Goal: Information Seeking & Learning: Learn about a topic

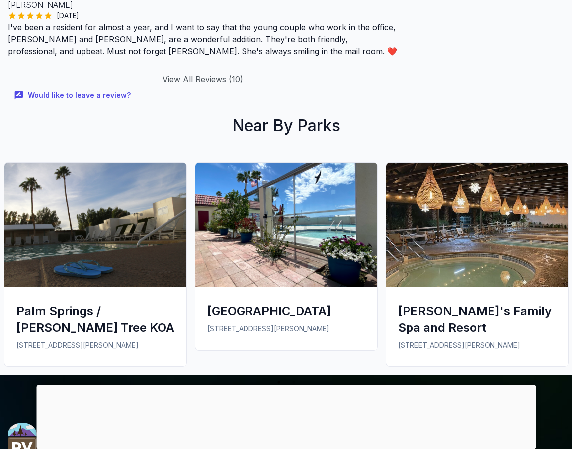
scroll to position [1342, 0]
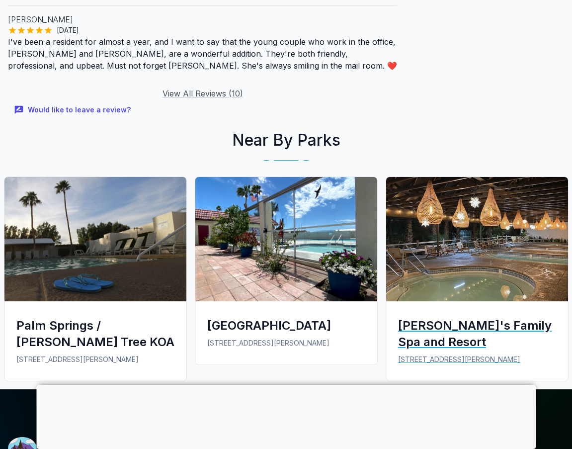
click at [458, 211] on img at bounding box center [477, 239] width 182 height 124
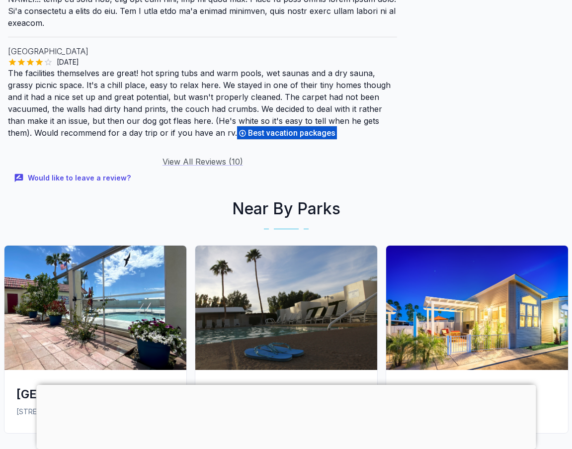
scroll to position [1739, 0]
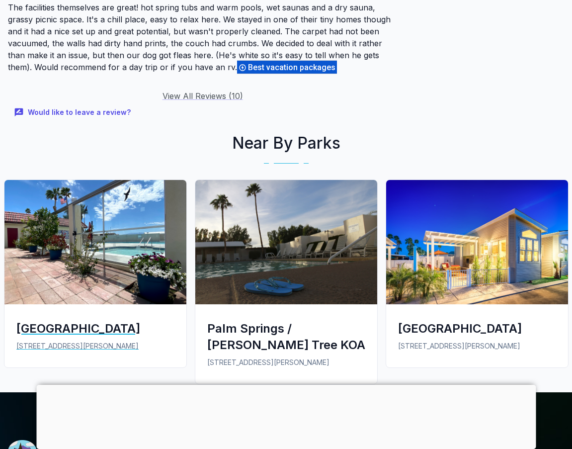
click at [77, 198] on img at bounding box center [95, 242] width 182 height 124
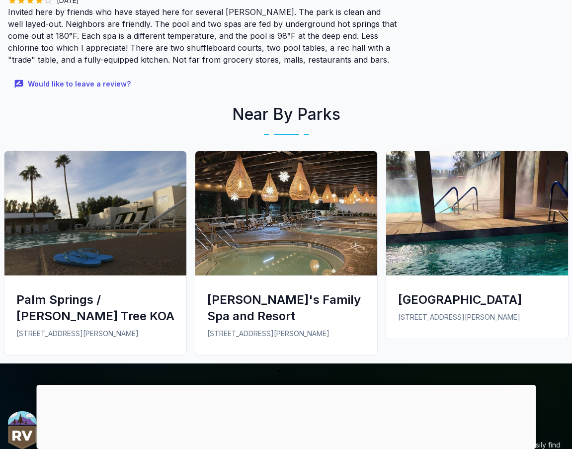
scroll to position [1143, 0]
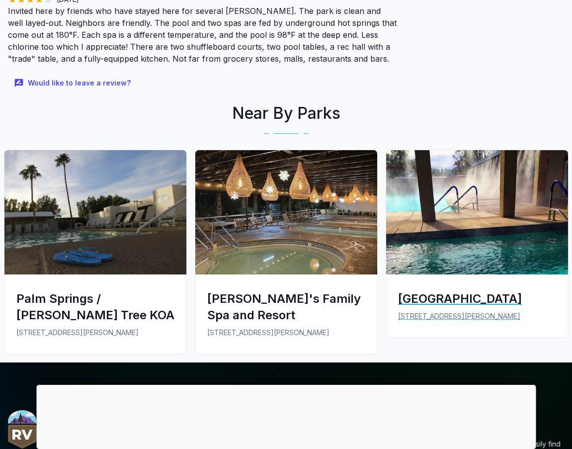
click at [441, 209] on img at bounding box center [477, 212] width 182 height 124
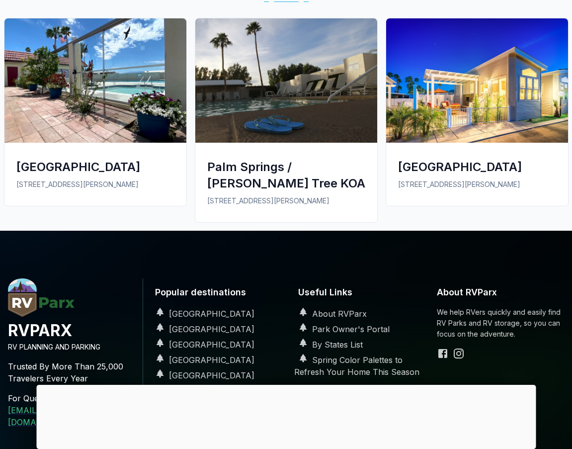
scroll to position [1772, 0]
